Goal: Navigation & Orientation: Find specific page/section

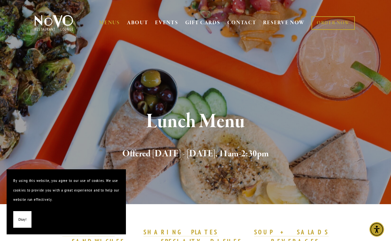
click at [104, 35] on div "MENUS BRUNCH LUNCH LATE LUNCH DINNER KID'S DESSERT WINE COCKTAILS BEER SPIRITS …" at bounding box center [195, 24] width 391 height 34
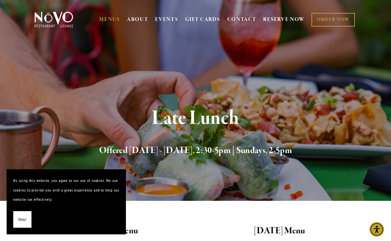
scroll to position [3, 0]
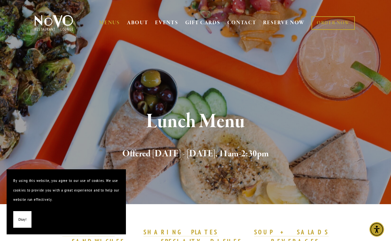
click at [278, 23] on link "RESERVE NOW" at bounding box center [284, 23] width 42 height 13
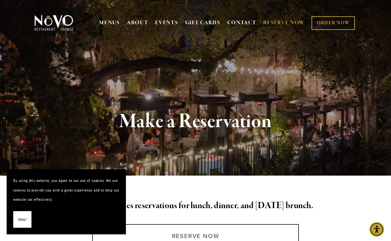
click at [65, 31] on img at bounding box center [53, 23] width 41 height 17
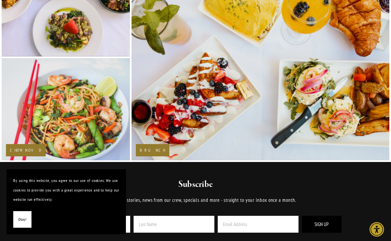
scroll to position [916, 0]
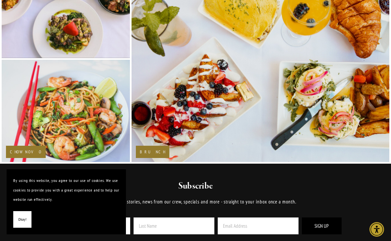
click at [42, 115] on img at bounding box center [66, 110] width 154 height 103
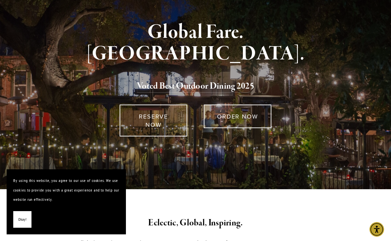
scroll to position [0, 0]
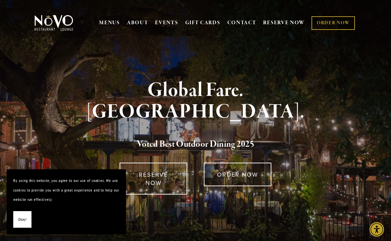
click at [71, 31] on img at bounding box center [53, 23] width 41 height 17
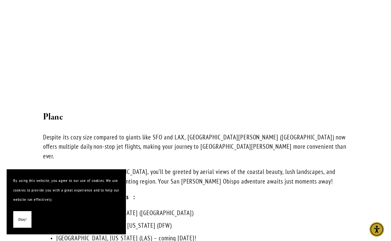
scroll to position [1190, 0]
